Goal: Task Accomplishment & Management: Use online tool/utility

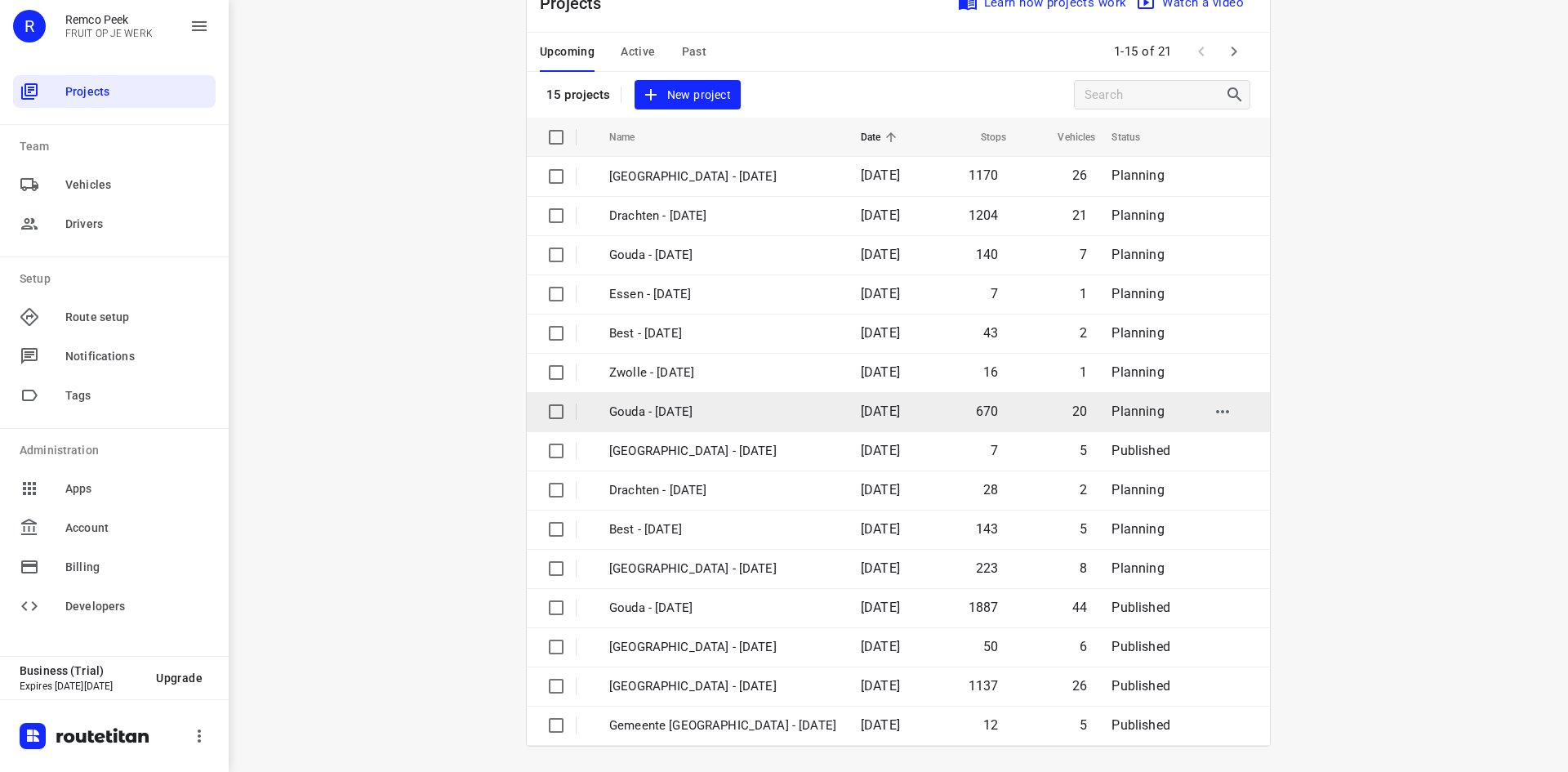
scroll to position [54, 0]
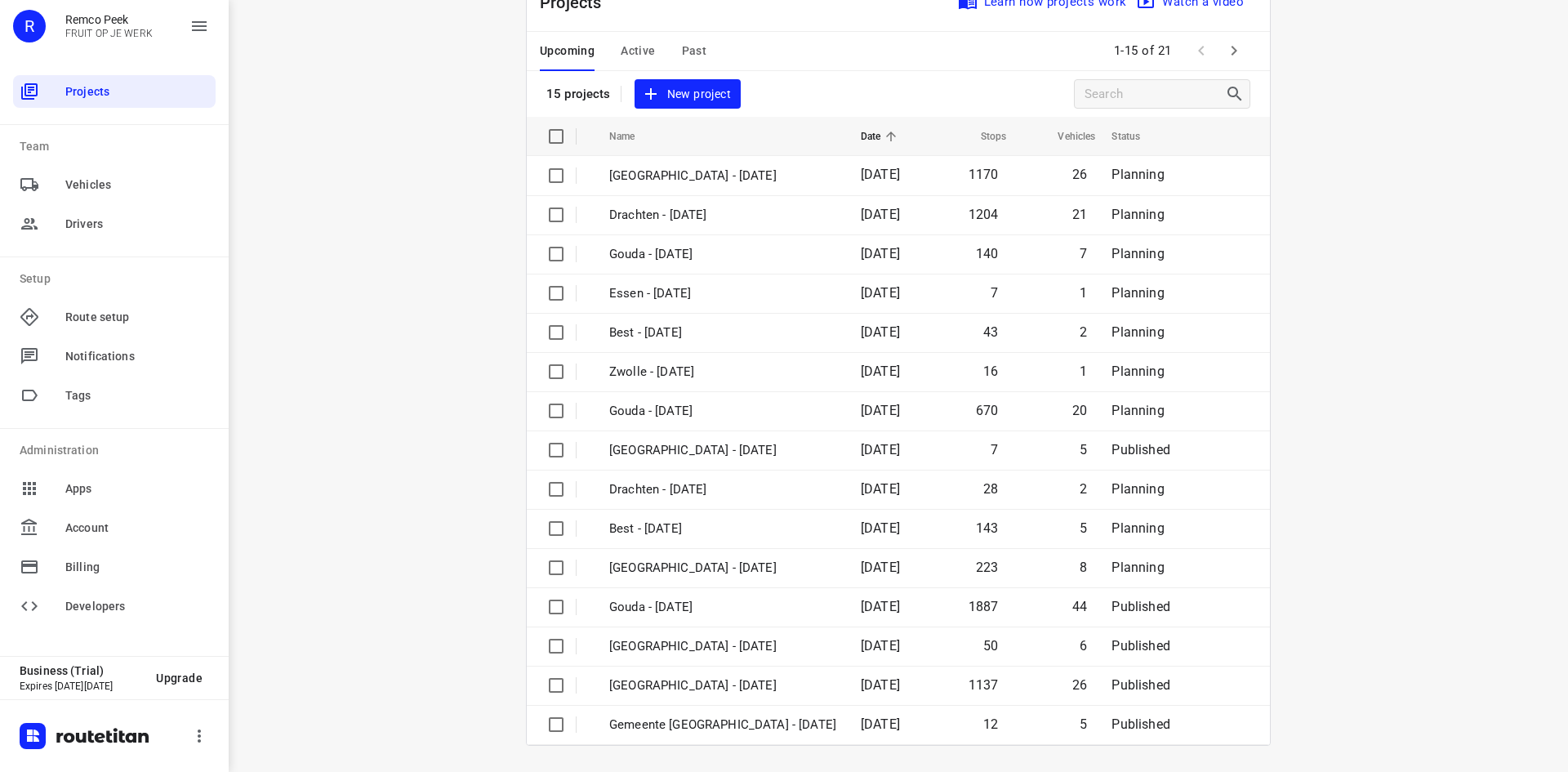
click at [631, 51] on span "Active" at bounding box center [637, 51] width 34 height 20
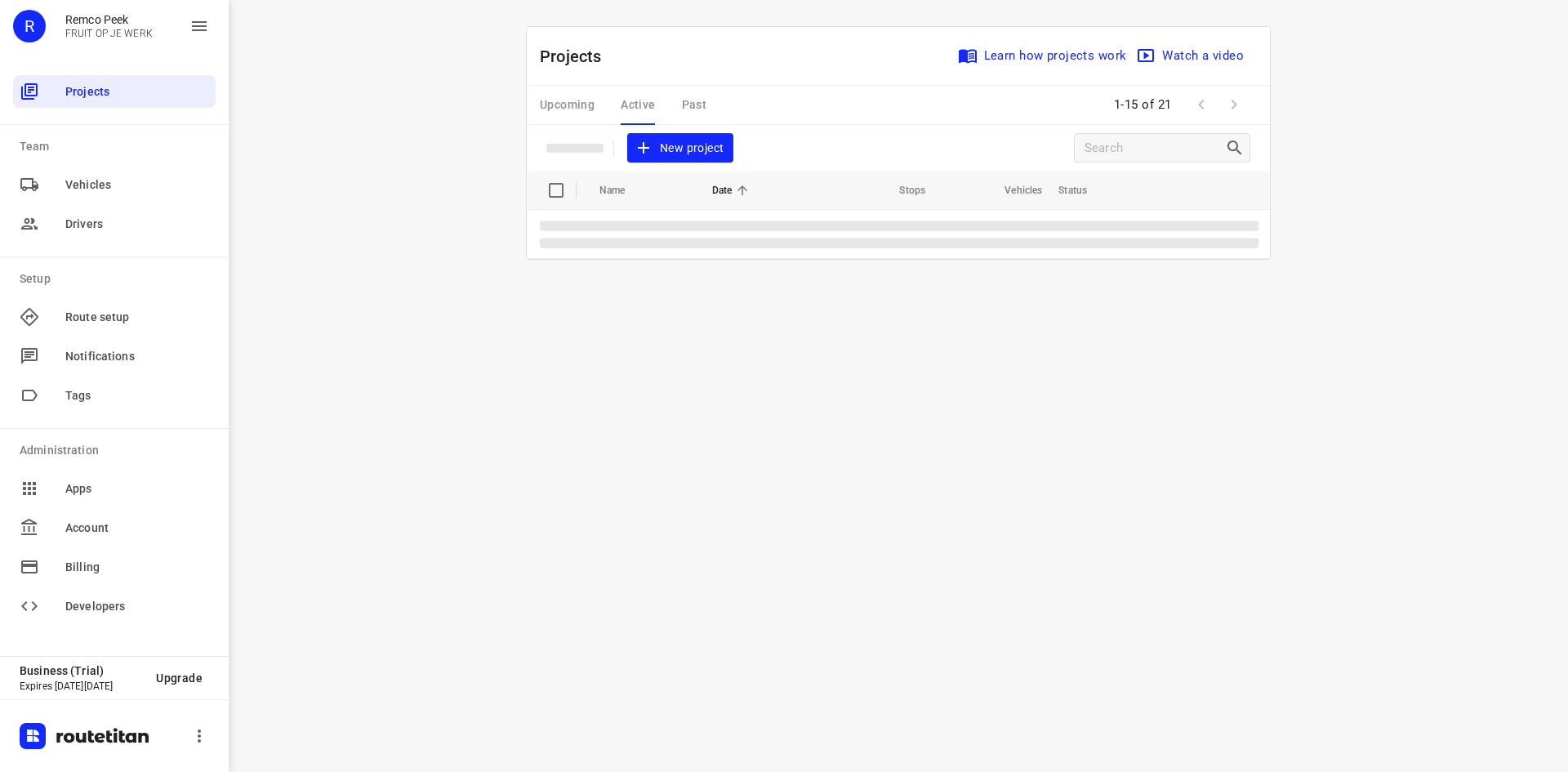
scroll to position [0, 0]
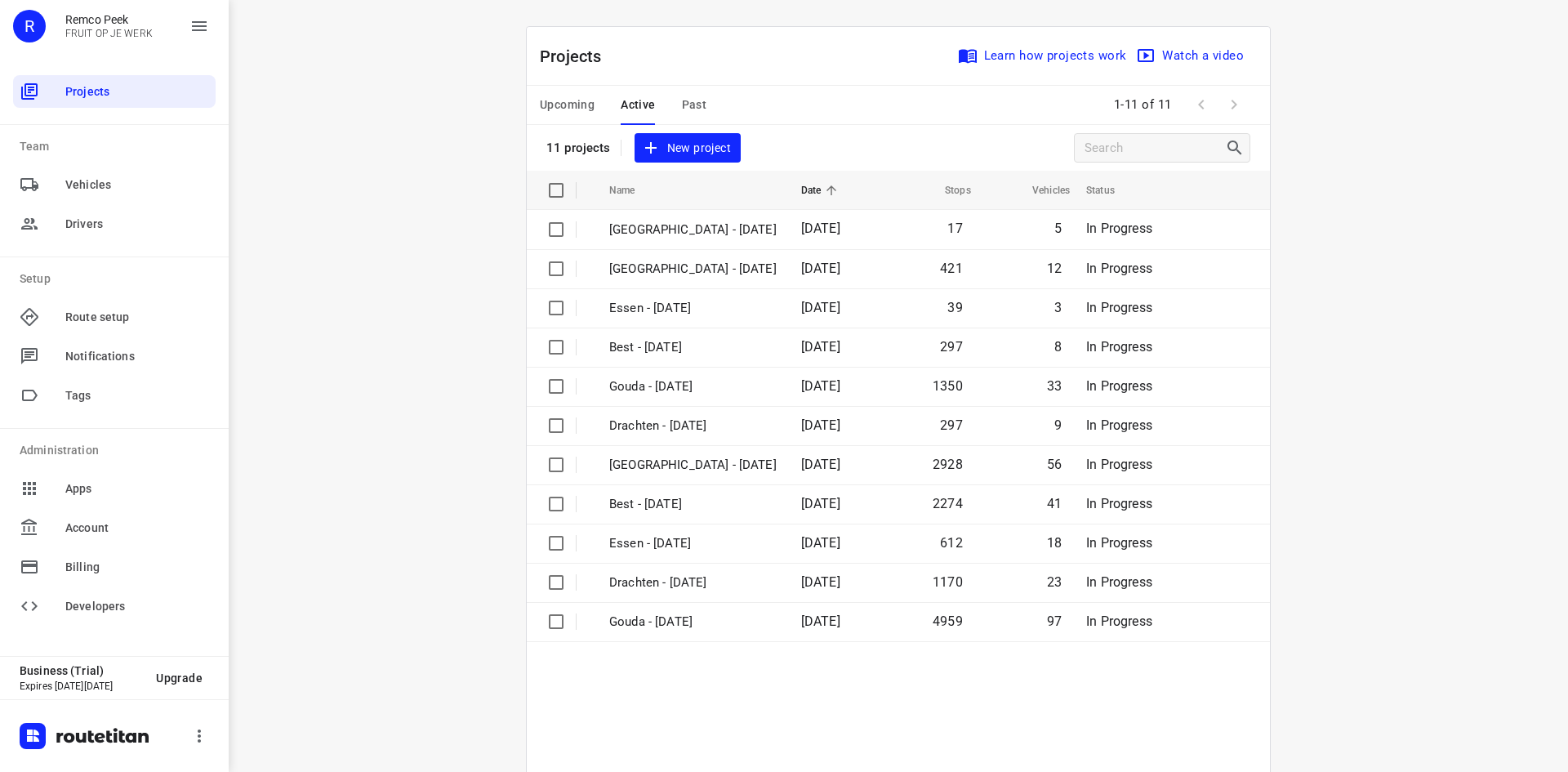
click at [572, 90] on button "Upcoming" at bounding box center [566, 105] width 54 height 39
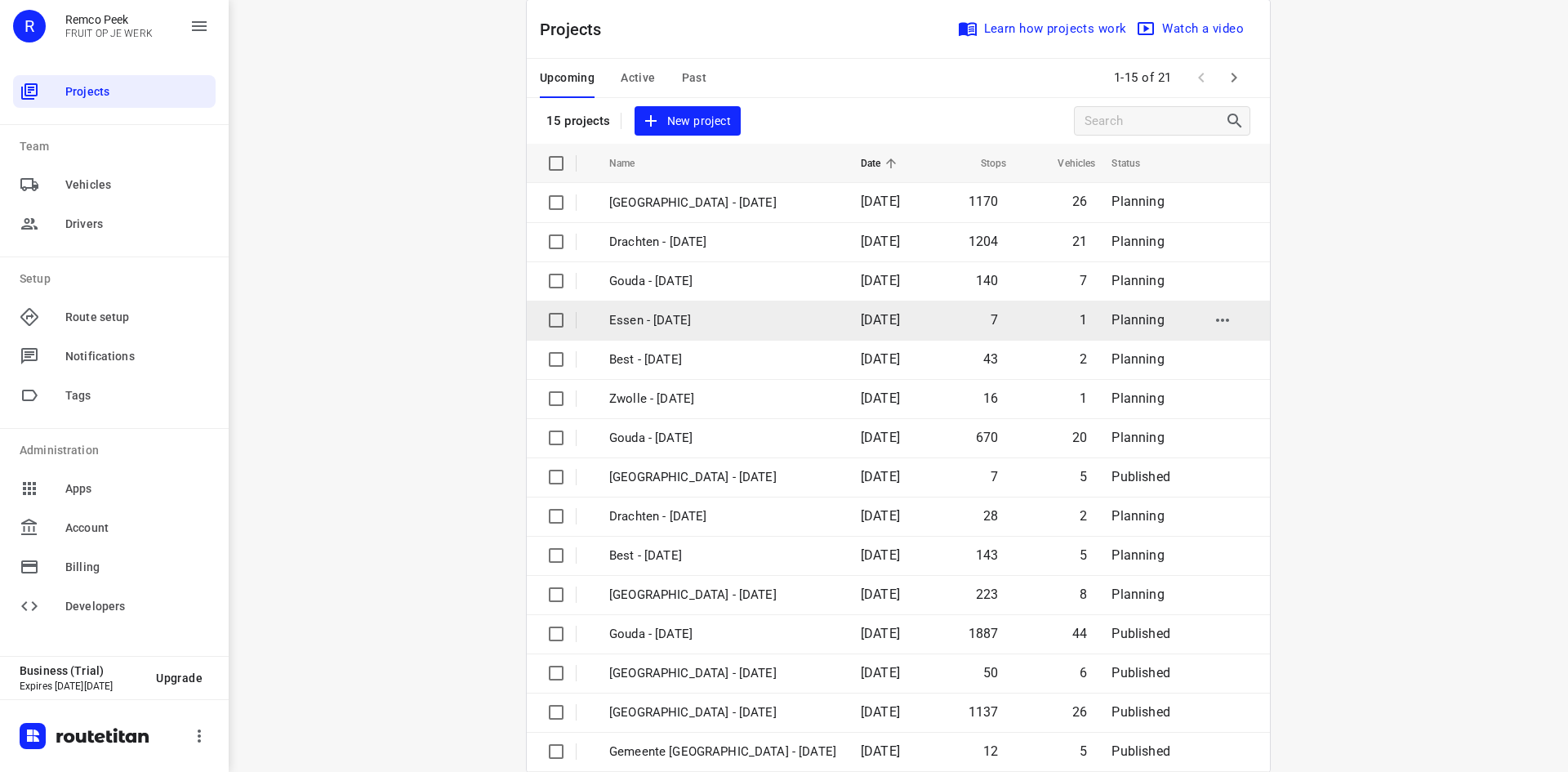
scroll to position [54, 0]
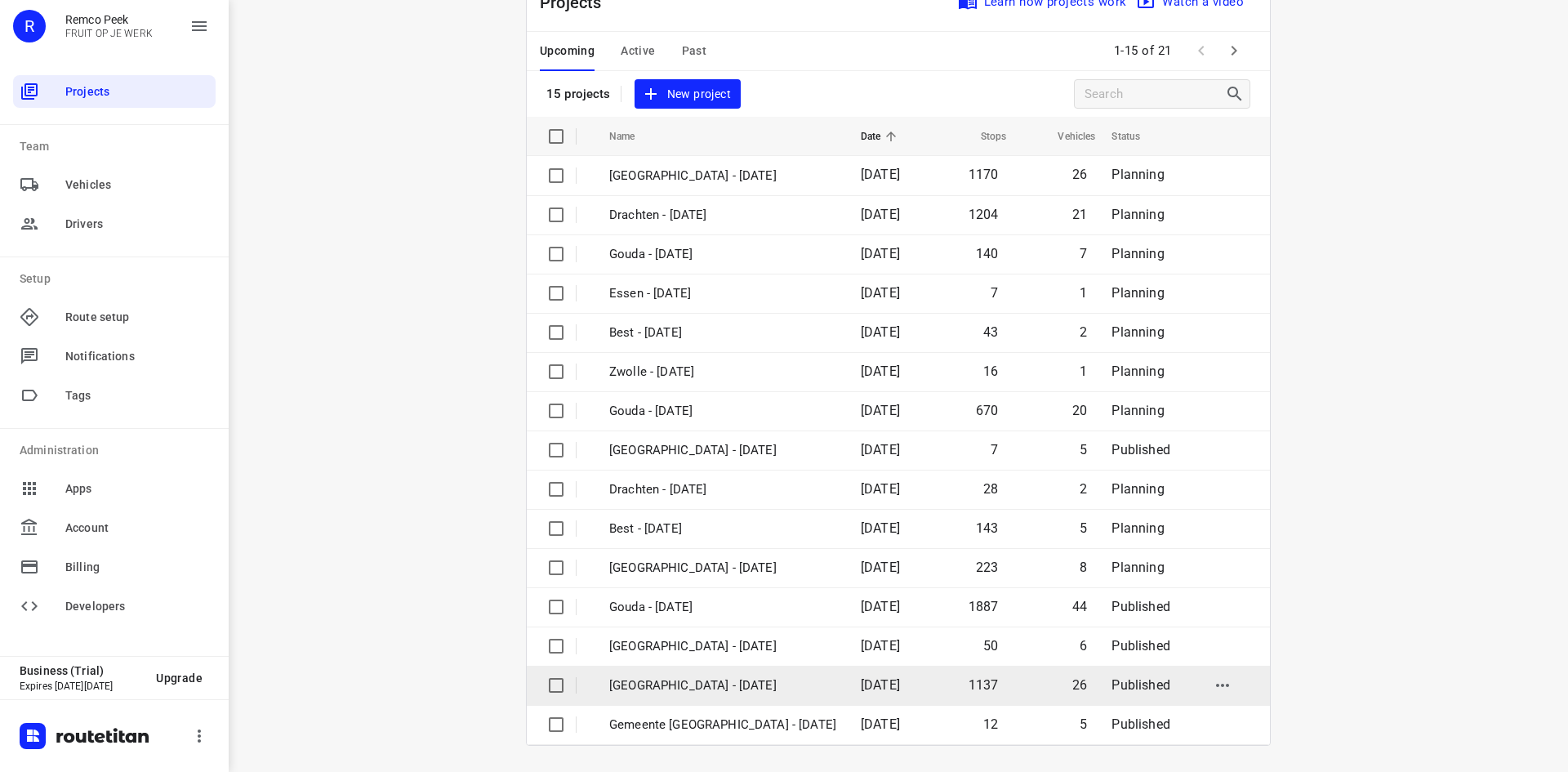
click at [684, 678] on p "[GEOGRAPHIC_DATA] - [DATE]" at bounding box center [723, 685] width 227 height 18
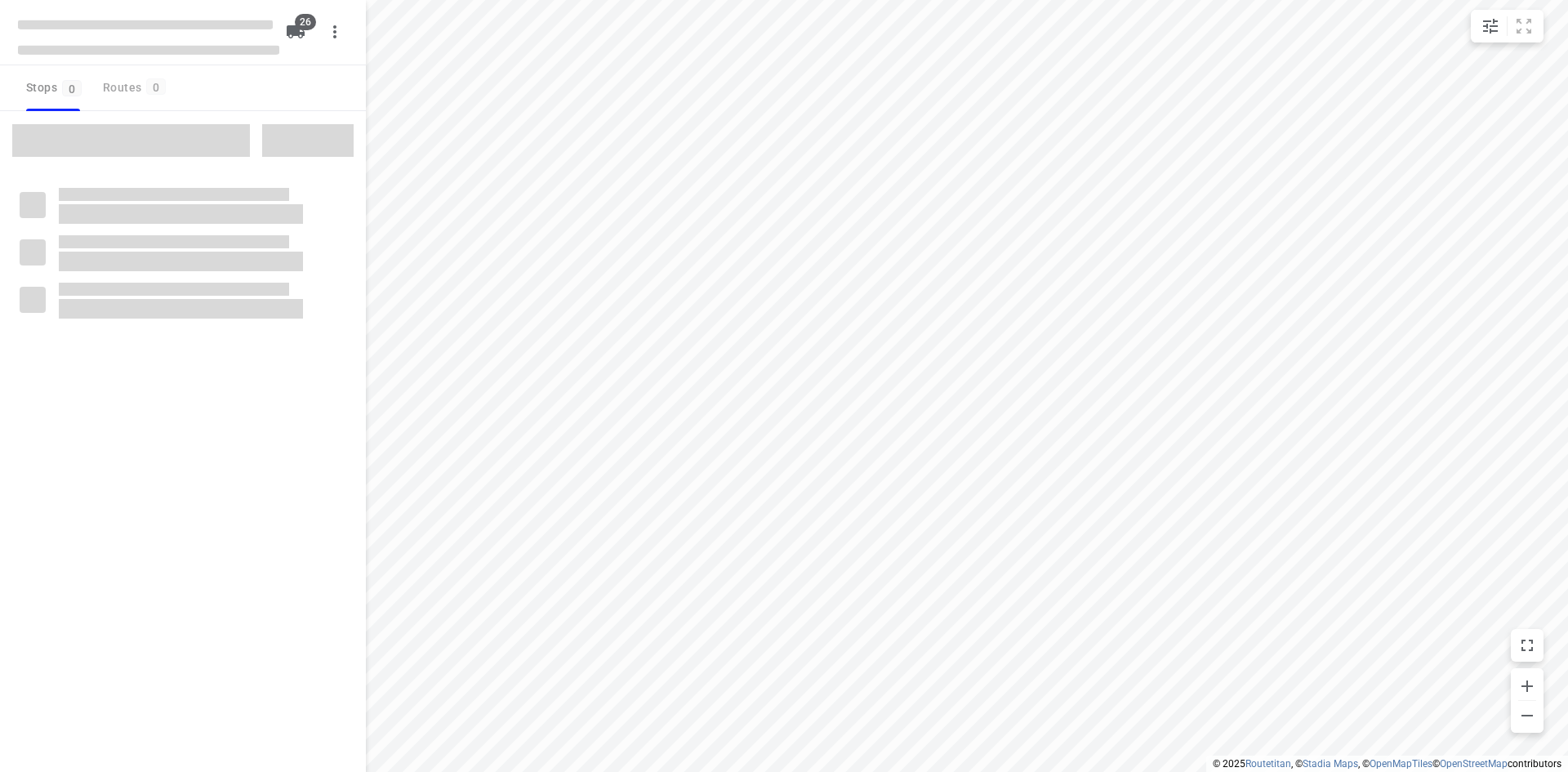
checkbox input "true"
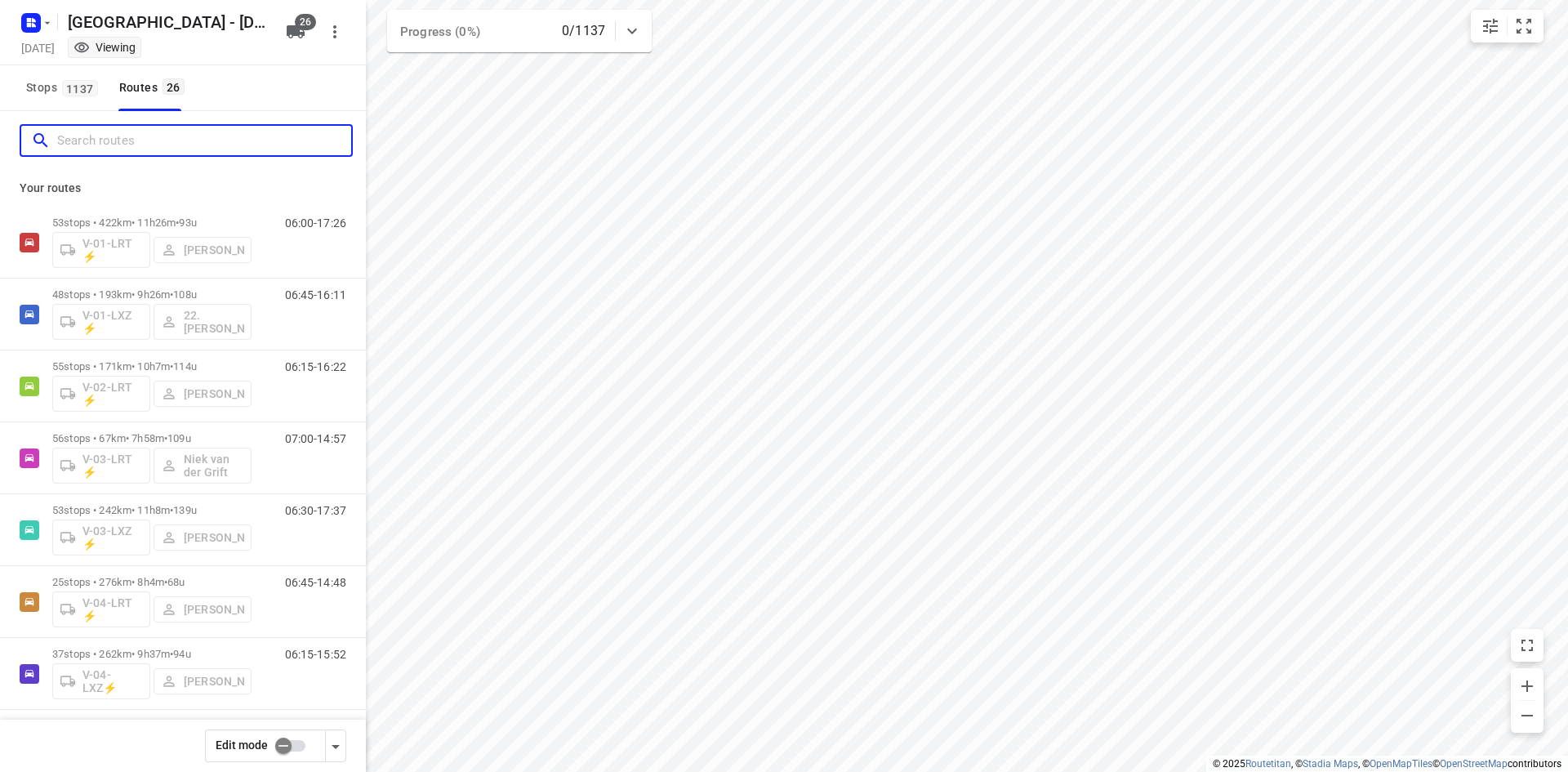
click at [146, 148] on input "Search routes" at bounding box center [204, 140] width 294 height 25
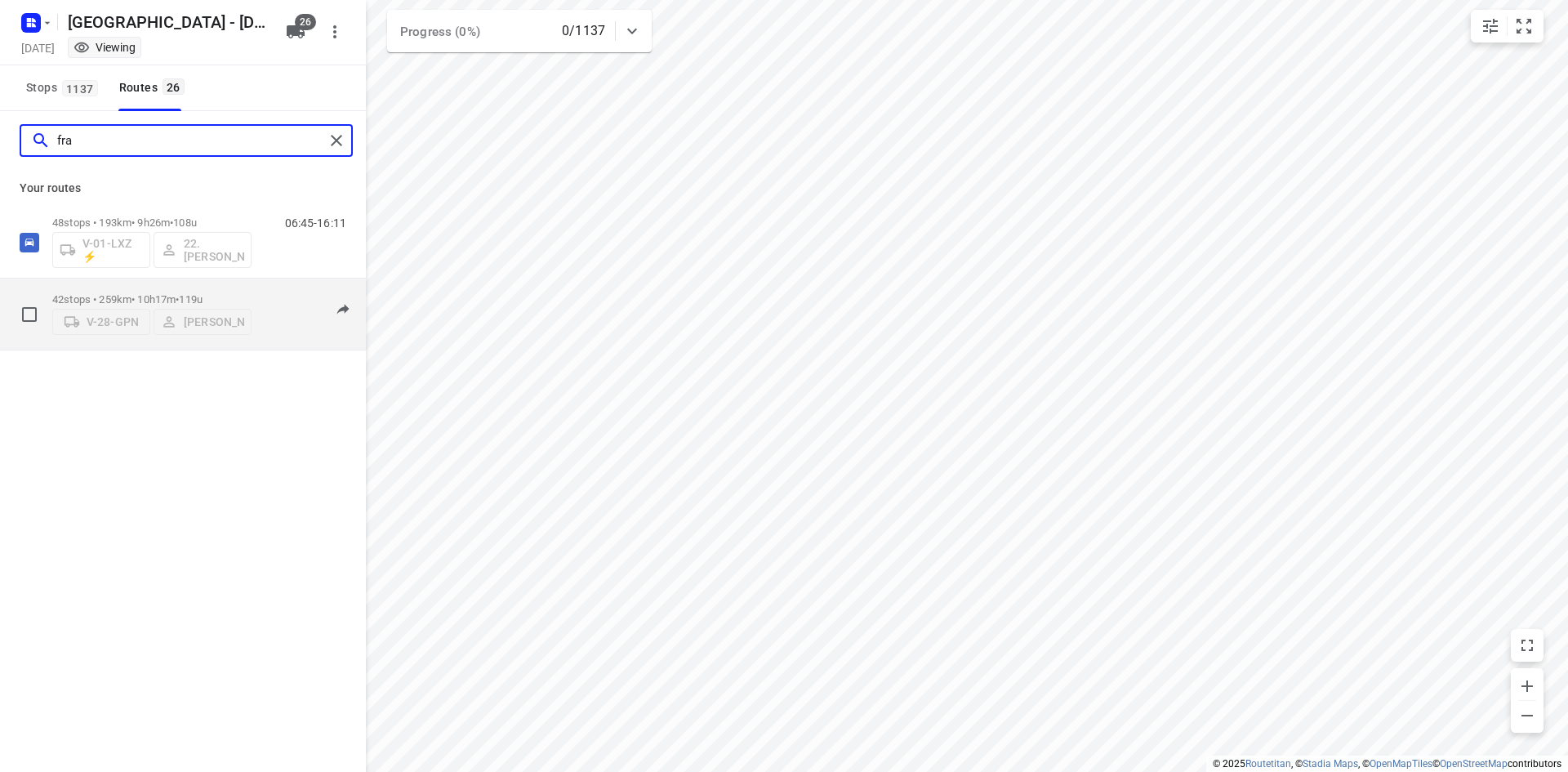
type input "fra"
click at [269, 323] on div "06:30-16:47" at bounding box center [306, 318] width 82 height 50
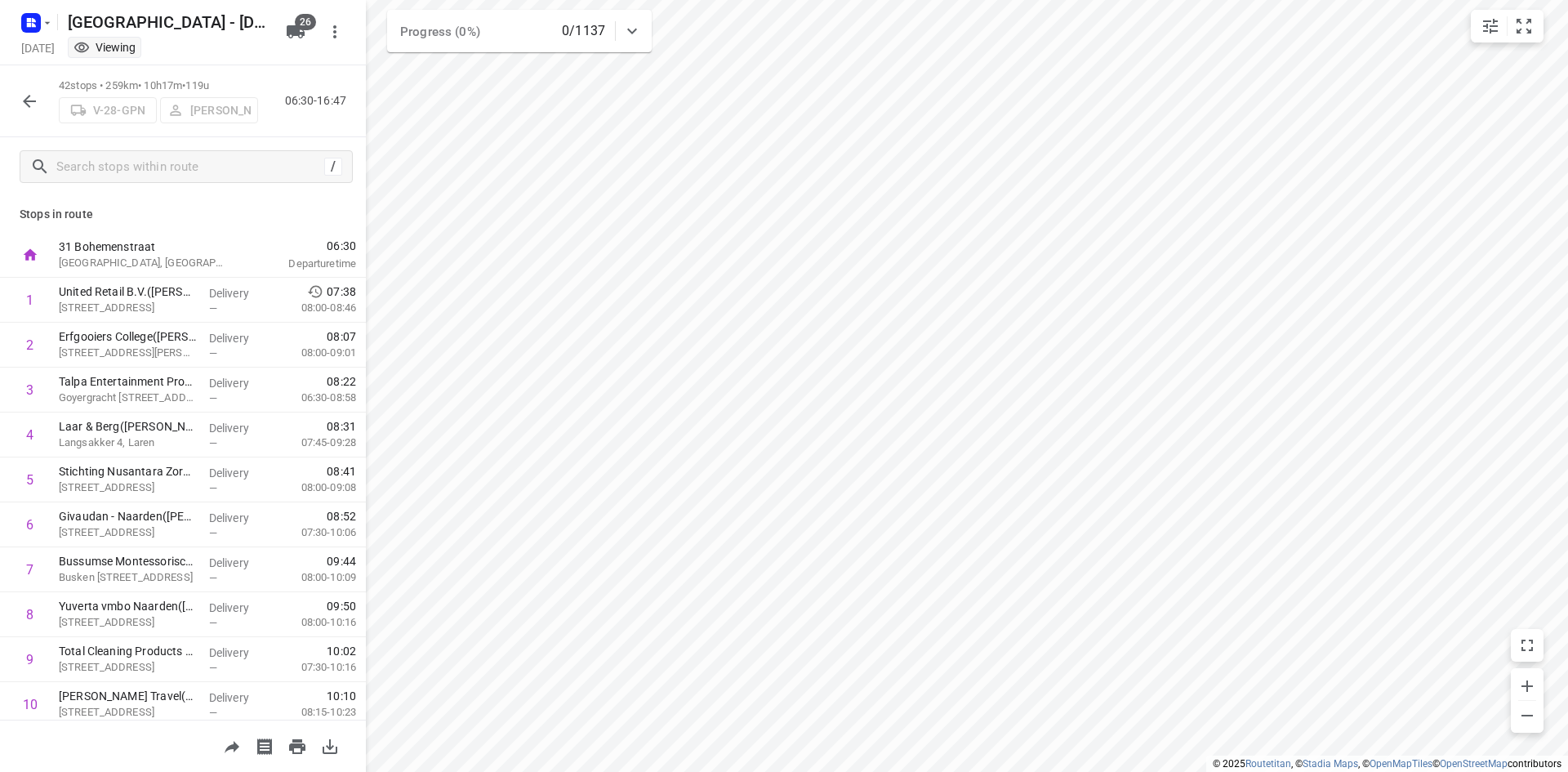
click at [215, 115] on div "V-28-GPN [PERSON_NAME]" at bounding box center [158, 108] width 200 height 29
click at [28, 97] on icon "button" at bounding box center [29, 101] width 13 height 13
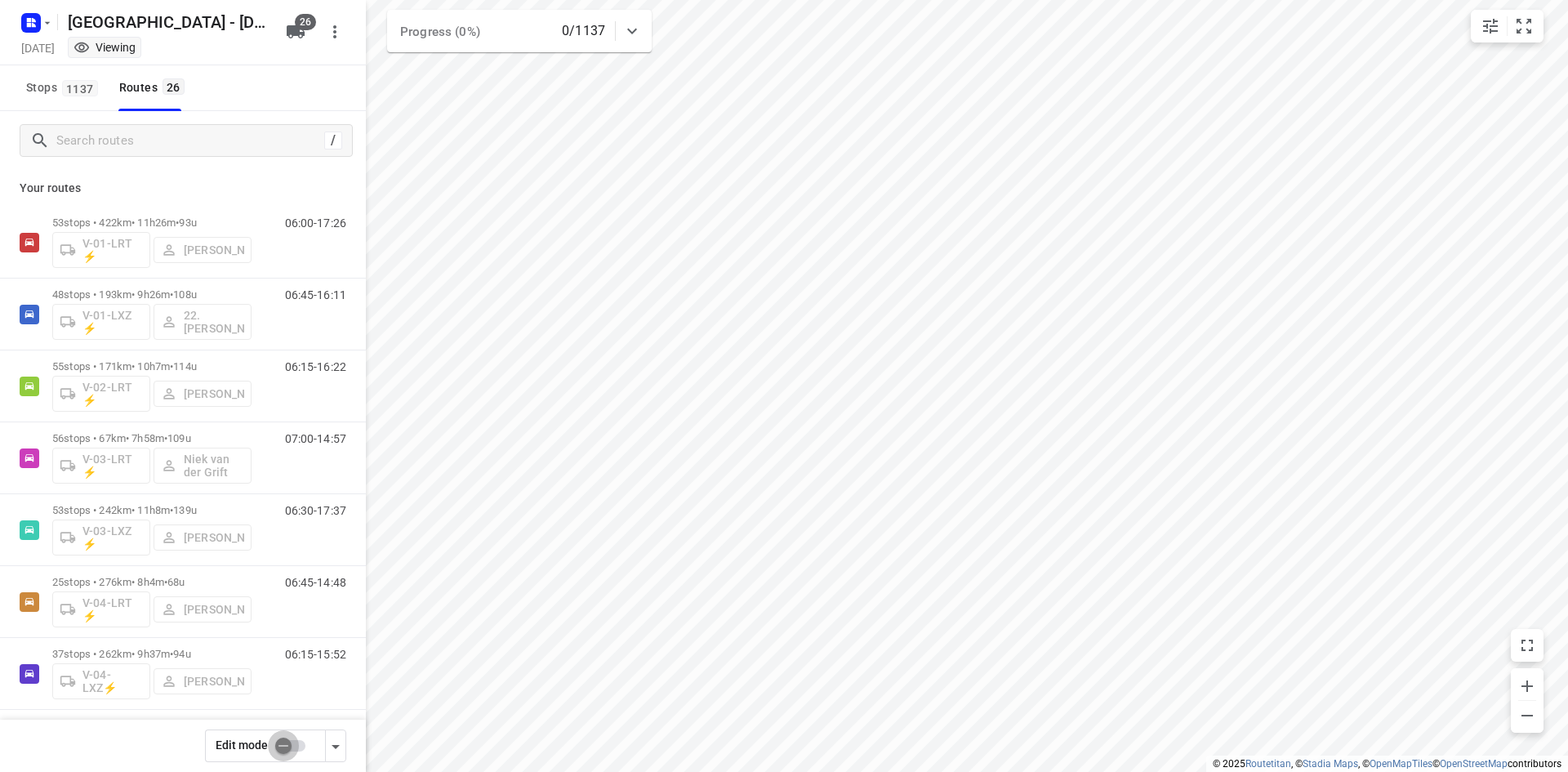
click at [282, 741] on input "checkbox" at bounding box center [282, 745] width 93 height 31
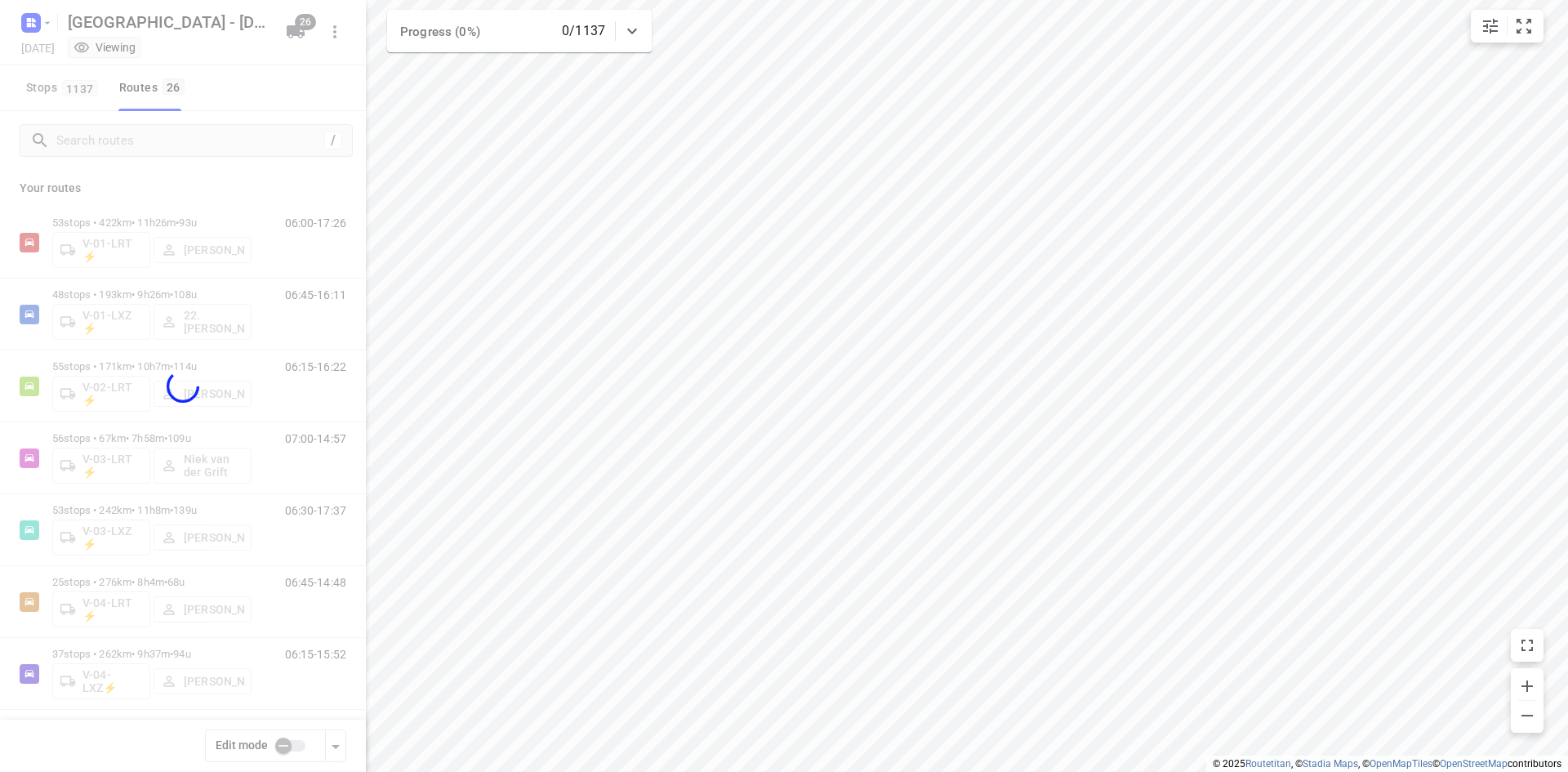
checkbox input "true"
click at [173, 145] on div at bounding box center [183, 386] width 366 height 772
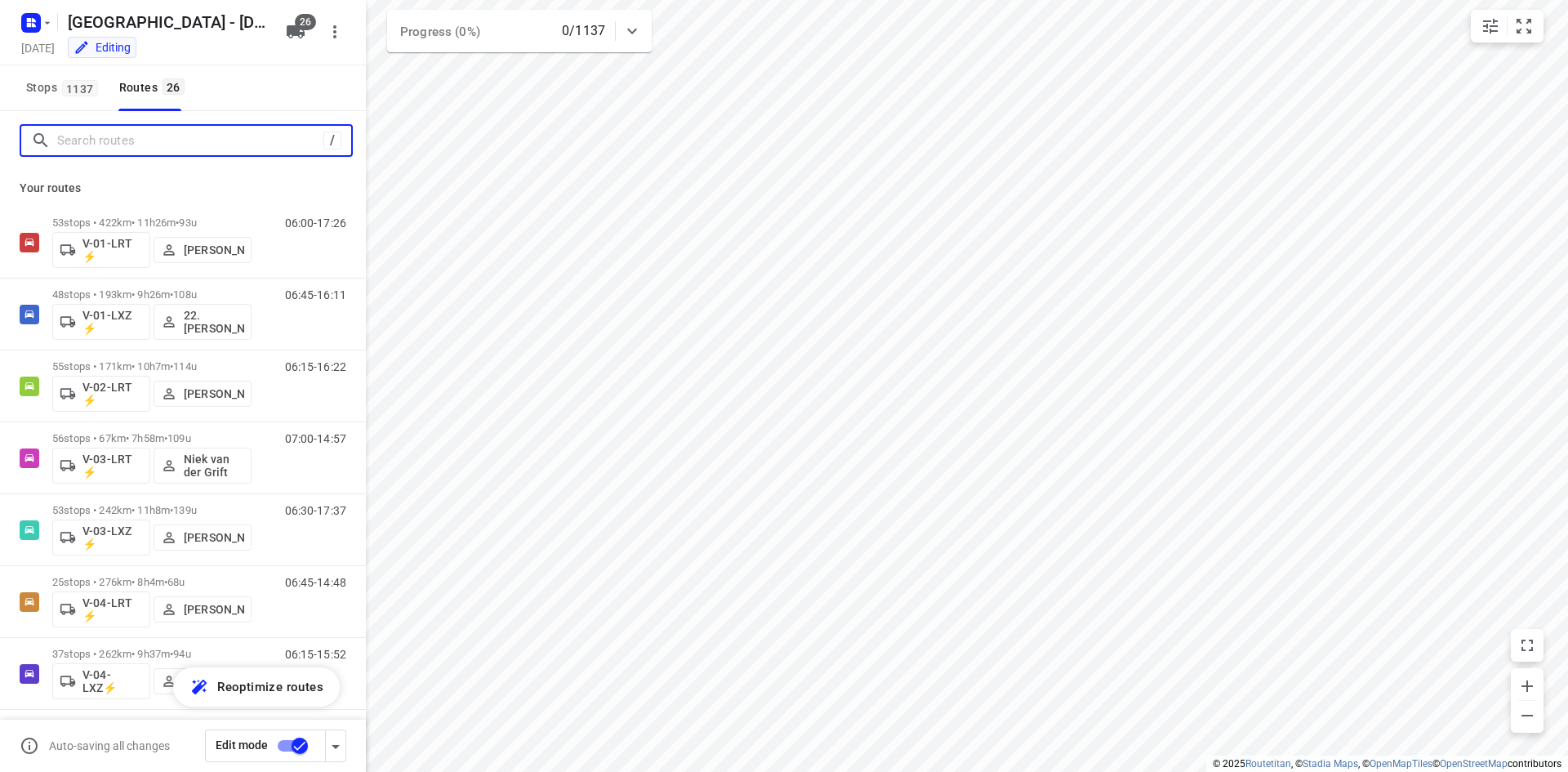
click at [160, 142] on input "Search routes" at bounding box center [190, 140] width 266 height 25
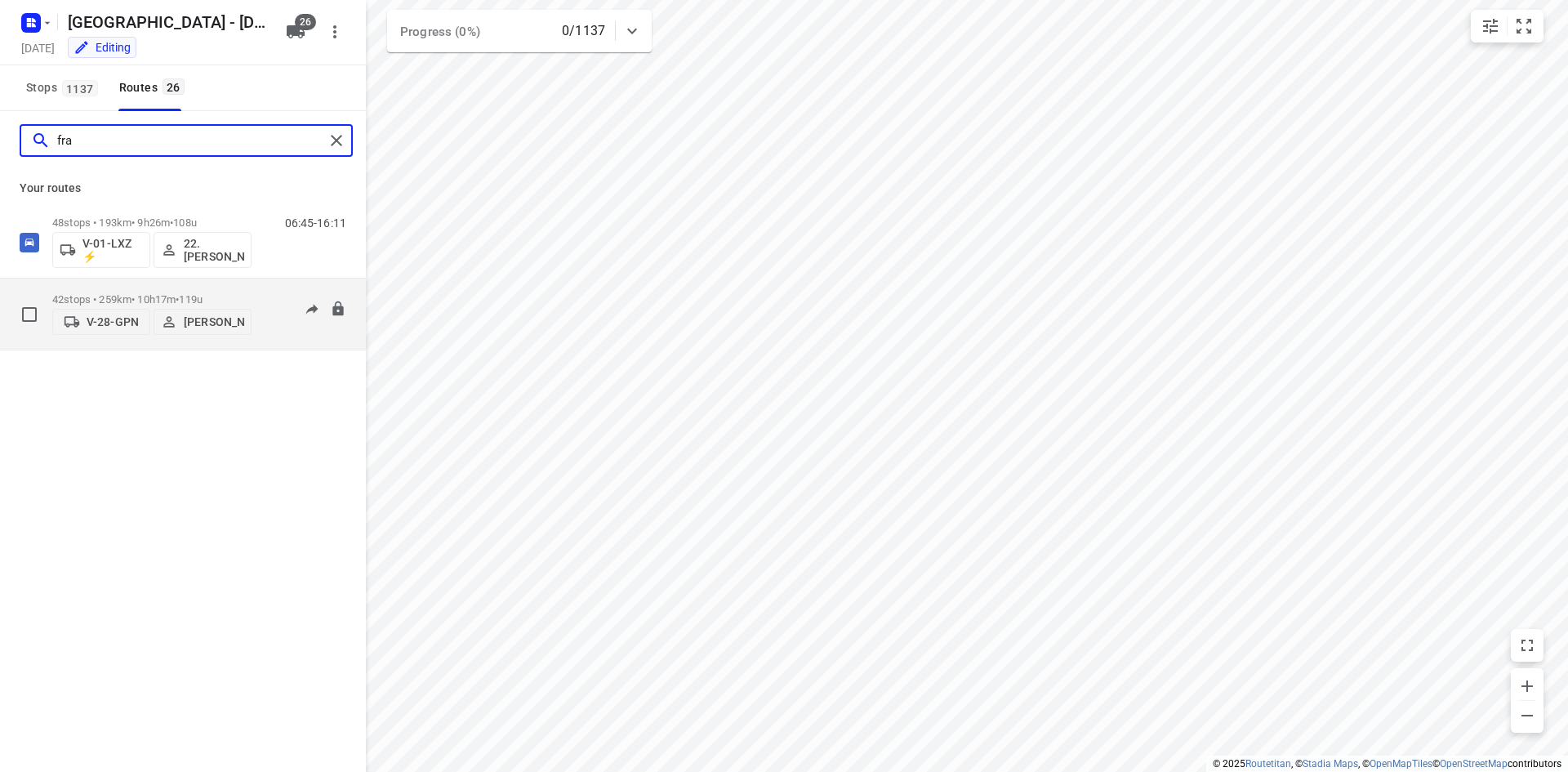
type input "fra"
click at [207, 318] on p "[PERSON_NAME]" at bounding box center [214, 322] width 60 height 13
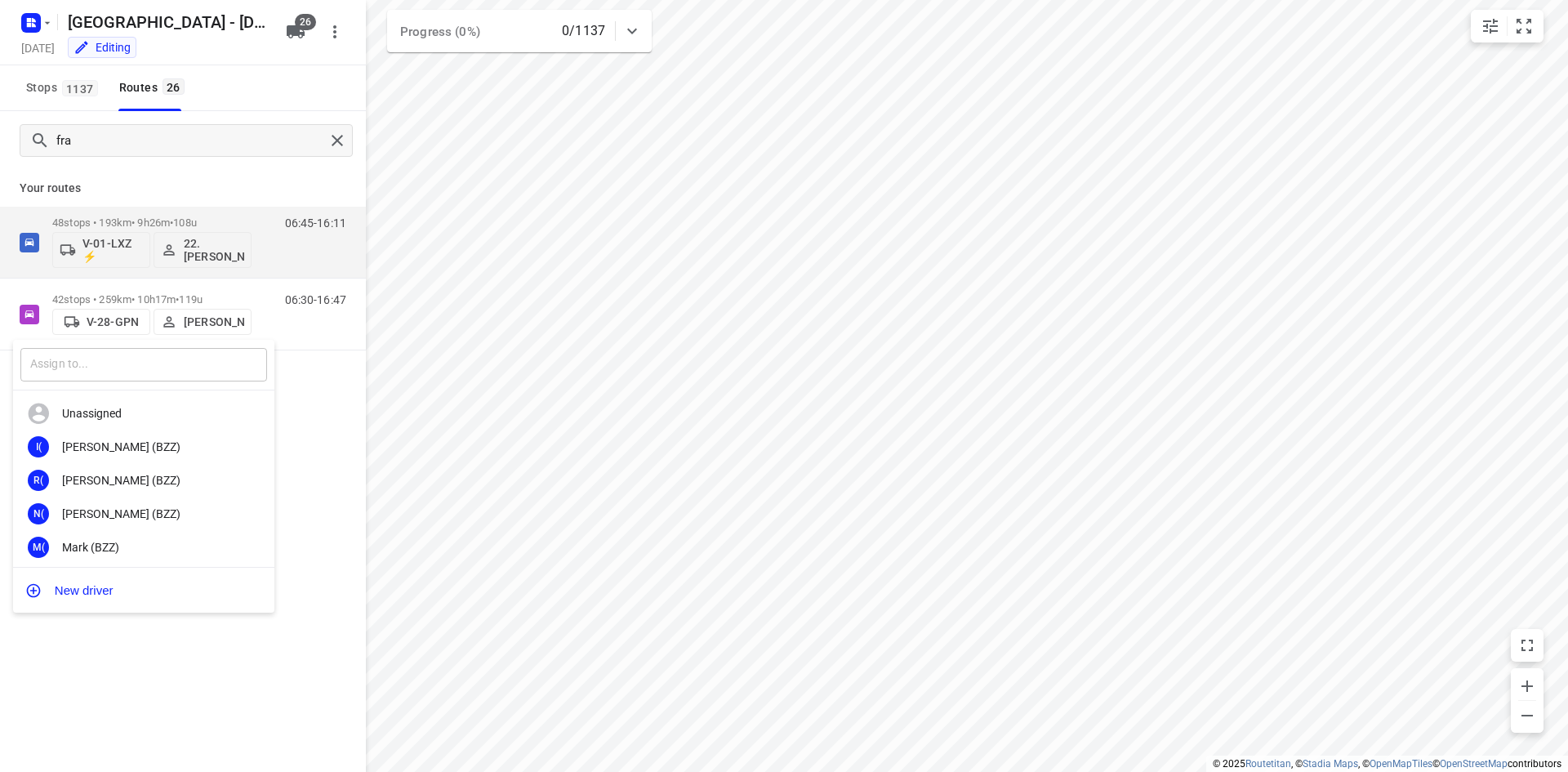
drag, startPoint x: 170, startPoint y: 383, endPoint x: 167, endPoint y: 370, distance: 13.3
click at [170, 379] on div "​" at bounding box center [144, 365] width 261 height 51
click at [168, 370] on input "text" at bounding box center [143, 364] width 246 height 33
click at [165, 370] on input "text" at bounding box center [143, 364] width 246 height 33
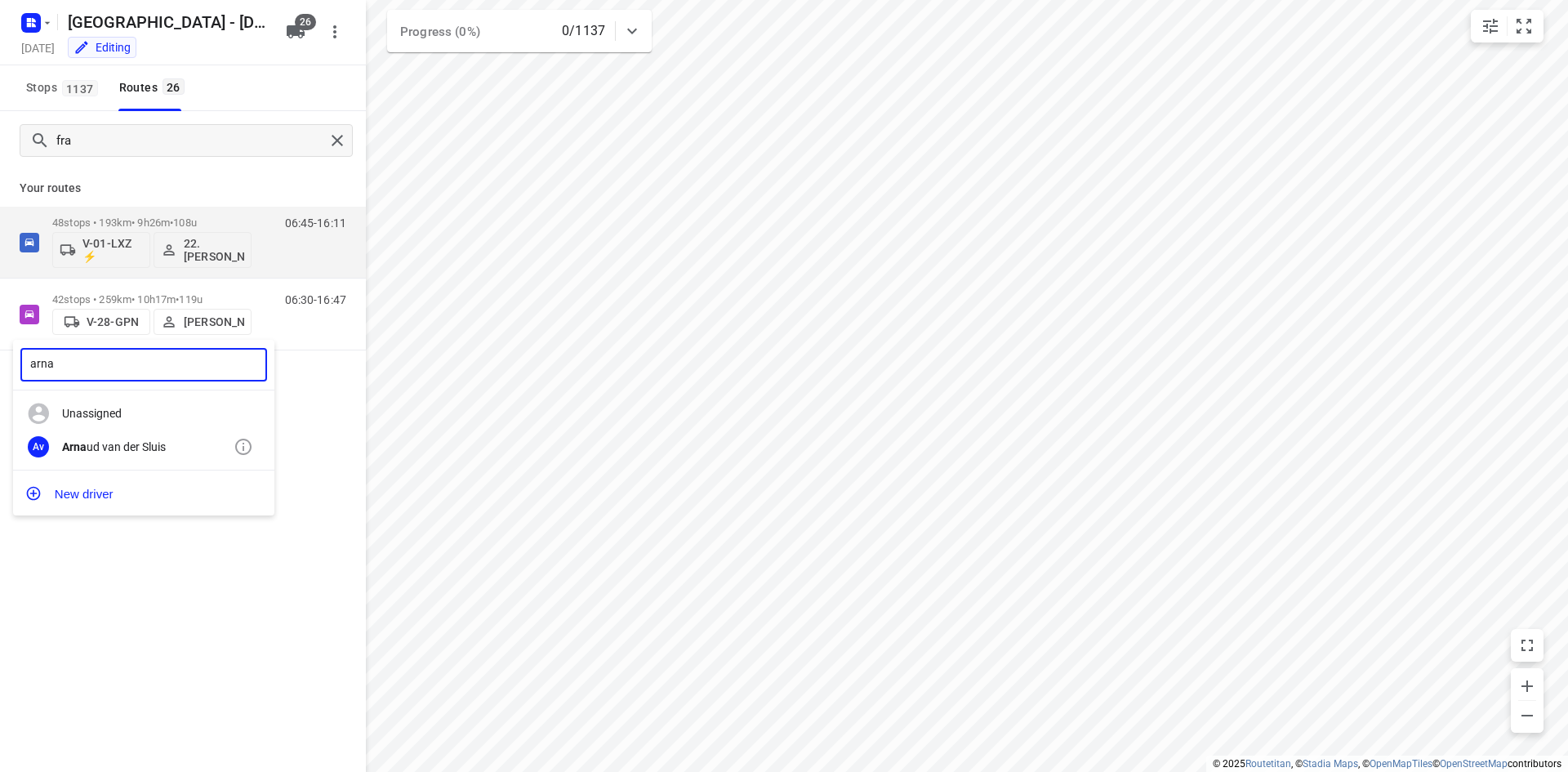
type input "arna"
click at [129, 447] on div "Arna ud van der Sluis" at bounding box center [147, 447] width 171 height 13
